Goal: Communication & Community: Answer question/provide support

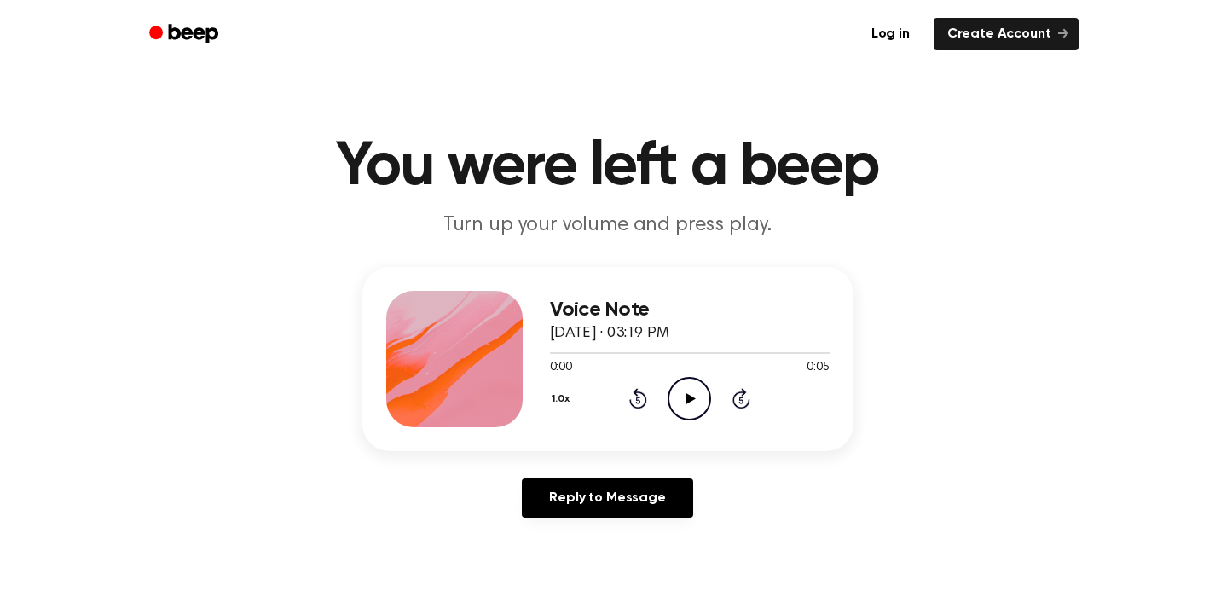
click at [687, 397] on icon at bounding box center [690, 398] width 9 height 11
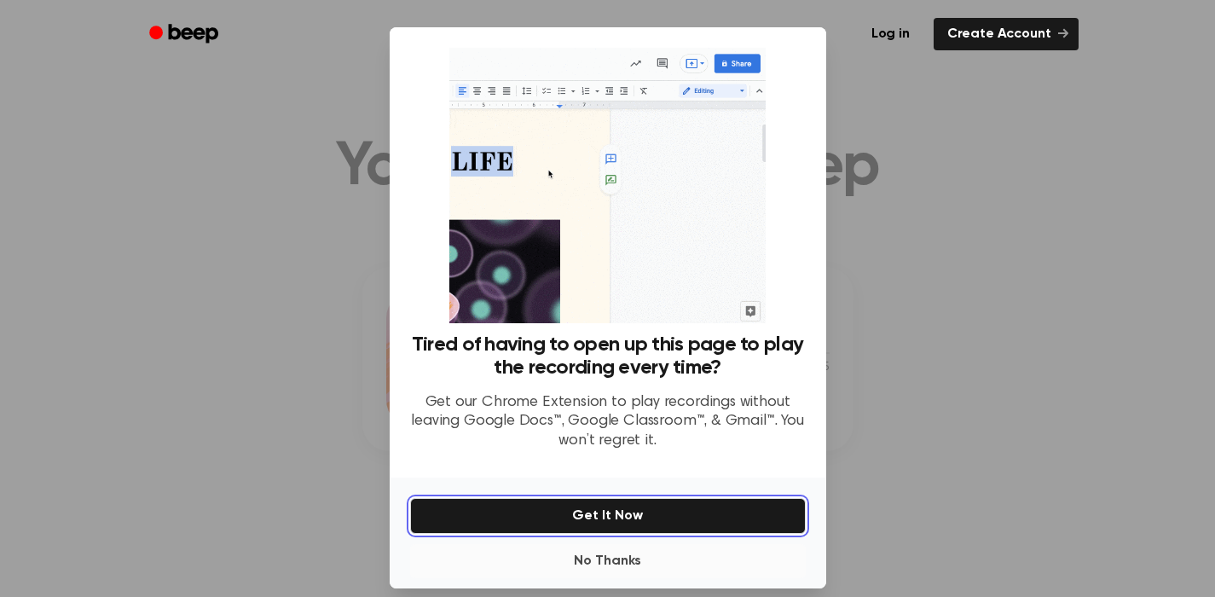
drag, startPoint x: 646, startPoint y: 520, endPoint x: 656, endPoint y: 559, distance: 40.3
click at [656, 559] on div "No Thanks Get It Now" at bounding box center [608, 532] width 436 height 111
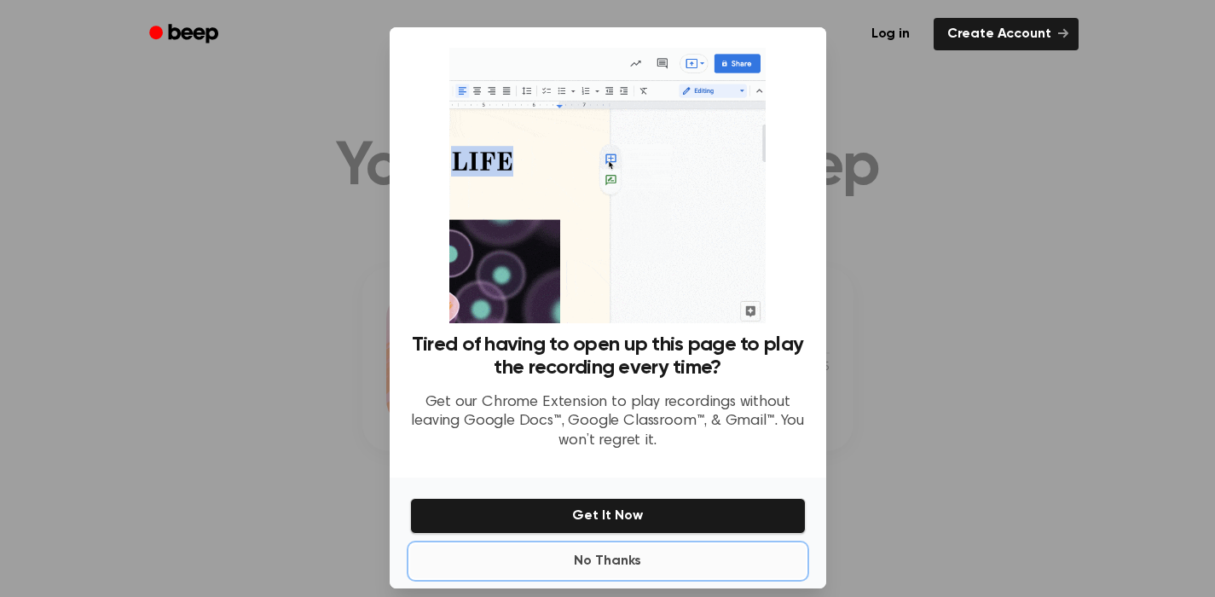
click at [656, 559] on button "No Thanks" at bounding box center [608, 561] width 396 height 34
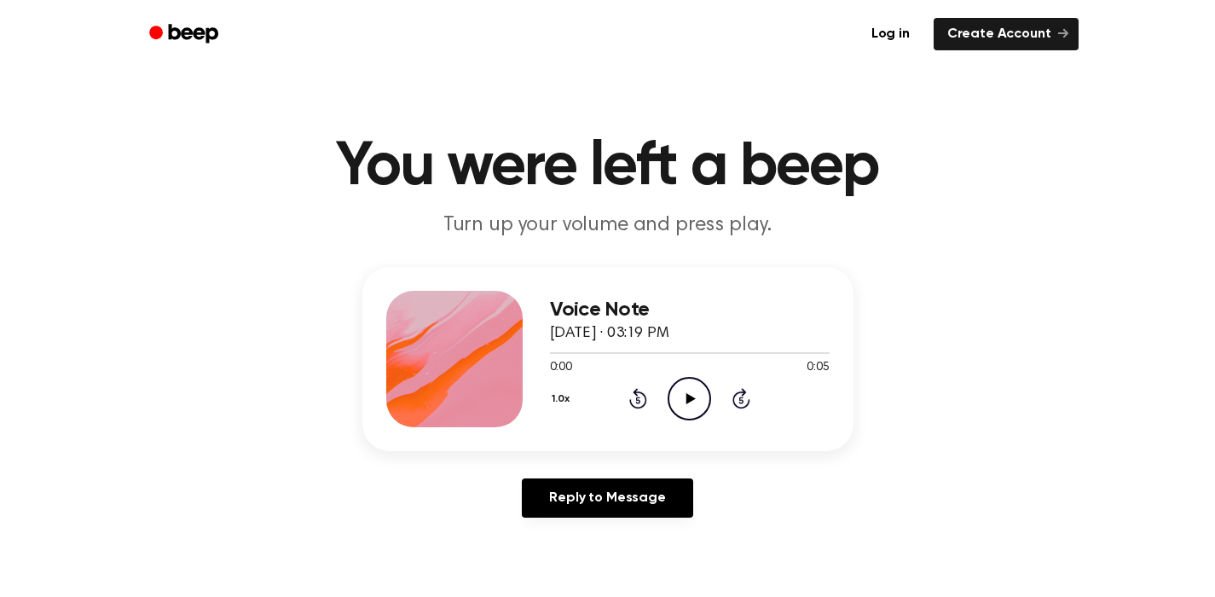
click at [689, 399] on icon at bounding box center [690, 398] width 9 height 11
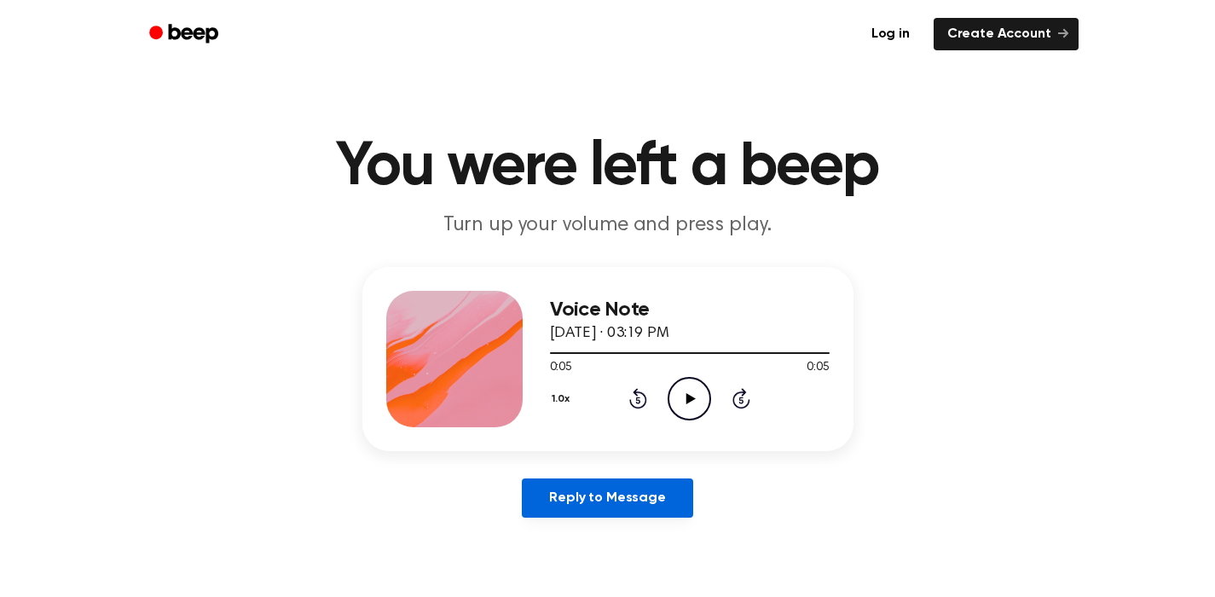
click at [660, 488] on link "Reply to Message" at bounding box center [607, 497] width 170 height 39
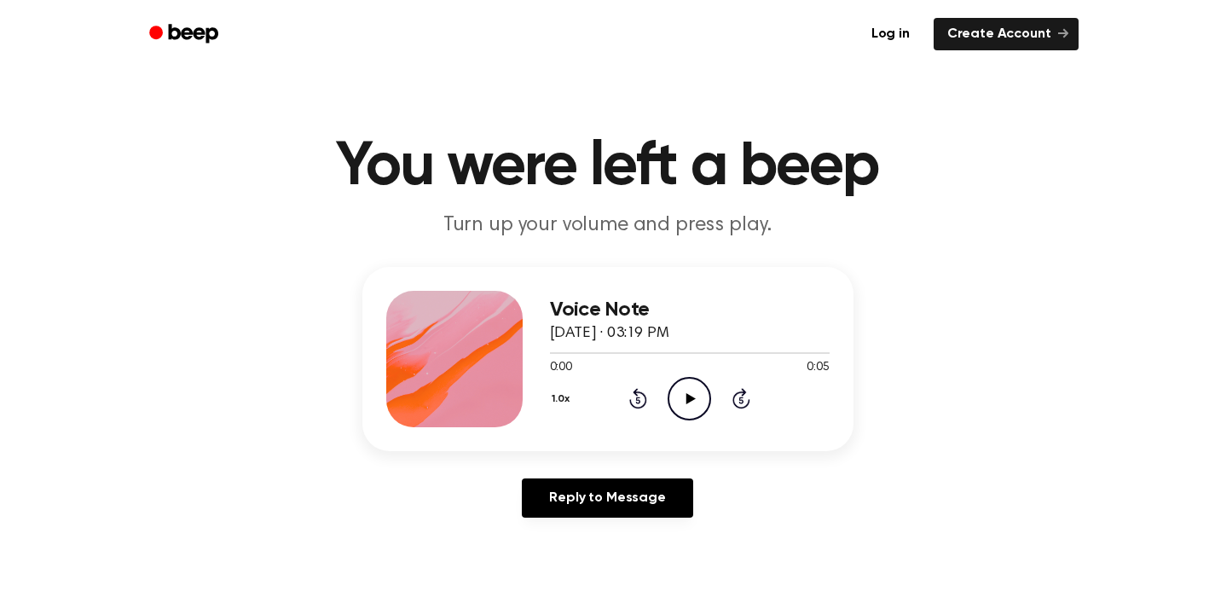
click at [695, 394] on icon "Play Audio" at bounding box center [688, 398] width 43 height 43
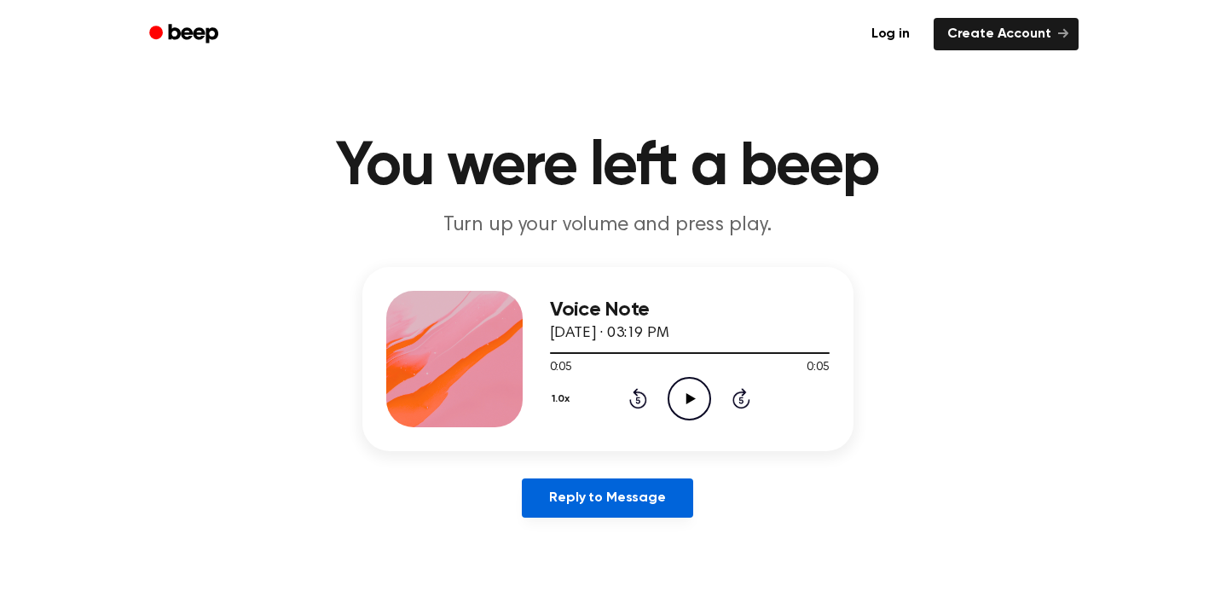
click at [643, 496] on link "Reply to Message" at bounding box center [607, 497] width 170 height 39
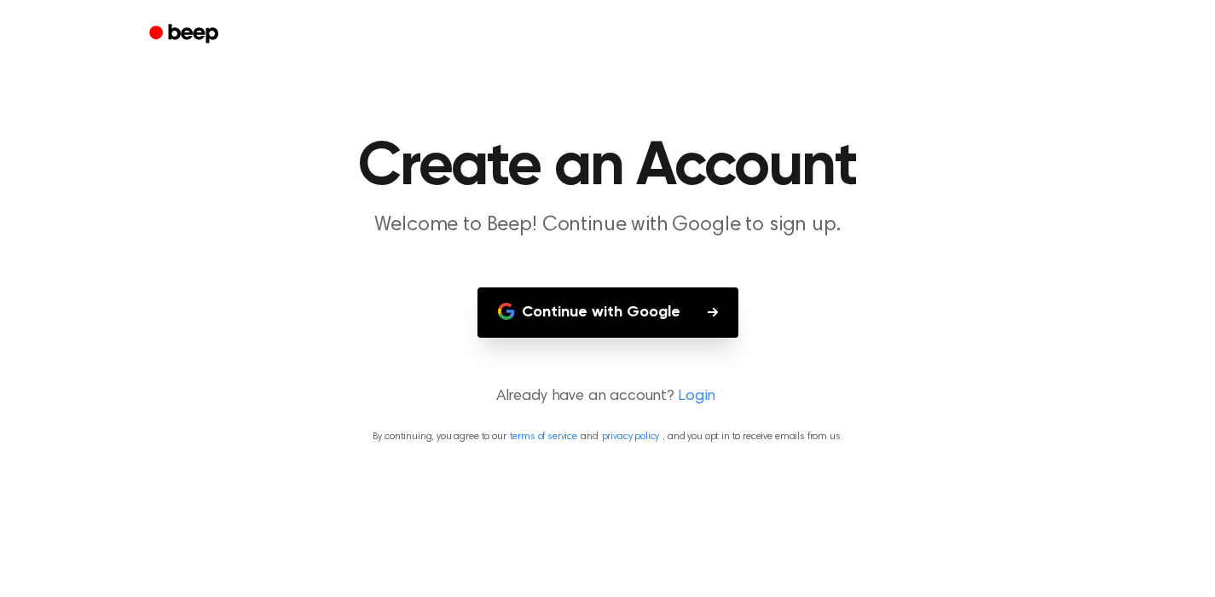
click at [590, 312] on button "Continue with Google" at bounding box center [607, 312] width 261 height 50
